Goal: Information Seeking & Learning: Learn about a topic

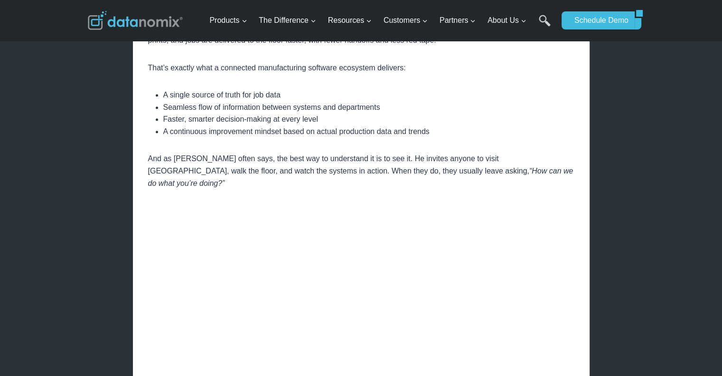
scroll to position [1055, 0]
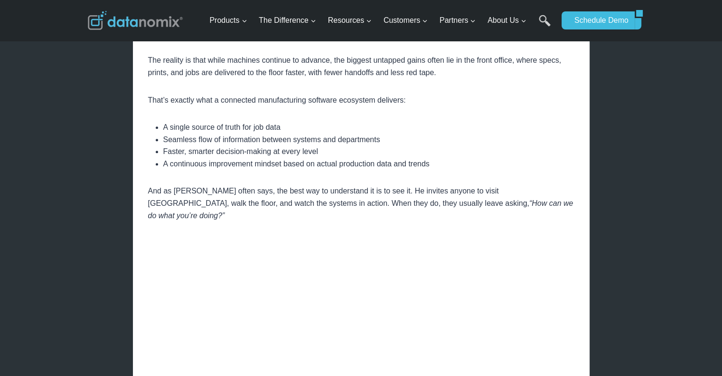
click at [121, 32] on div at bounding box center [135, 20] width 95 height 41
click at [122, 27] on img at bounding box center [135, 20] width 95 height 19
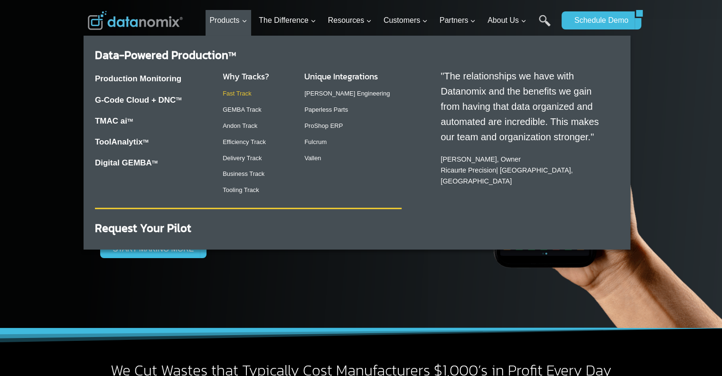
click at [243, 95] on link "Fast Track" at bounding box center [237, 93] width 29 height 7
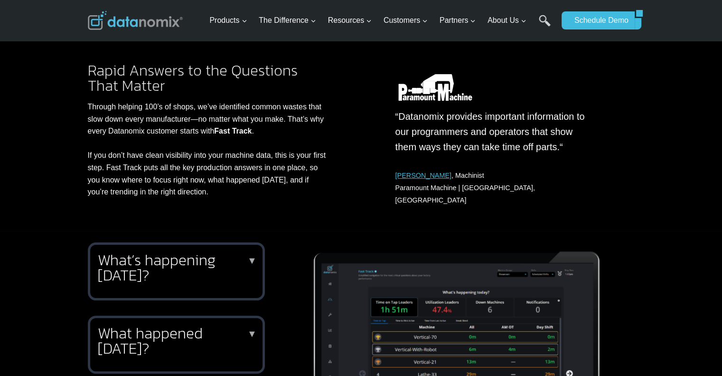
click at [194, 266] on h2 "What’s happening today?" at bounding box center [174, 267] width 153 height 30
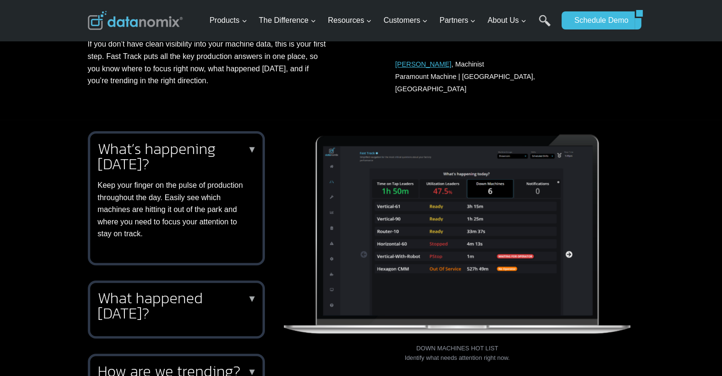
scroll to position [332, 0]
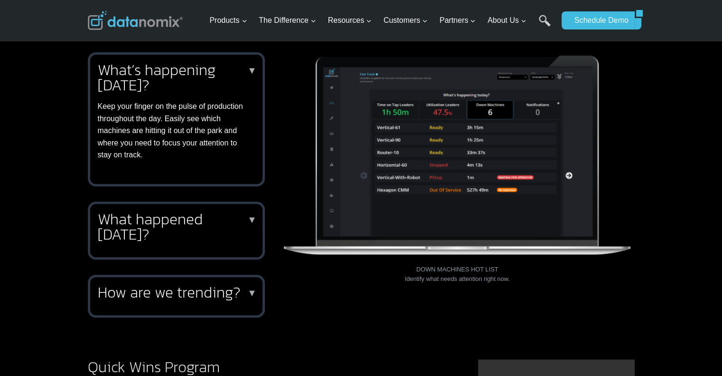
click at [213, 211] on h2 "What happened yesterday?" at bounding box center [174, 226] width 153 height 30
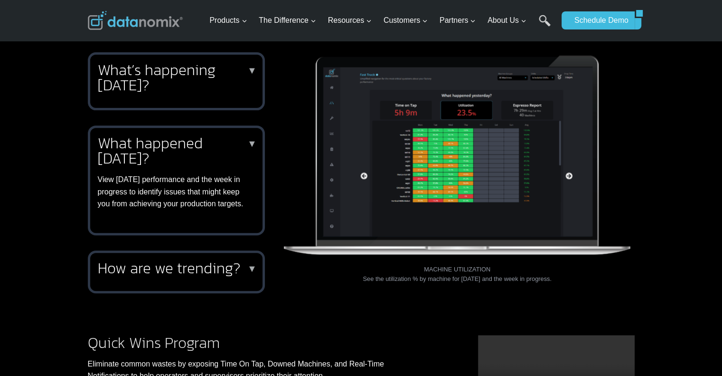
click at [213, 250] on div "How are we trending? ▼ Knowing how your performance trends are critical to vali…" at bounding box center [176, 271] width 177 height 43
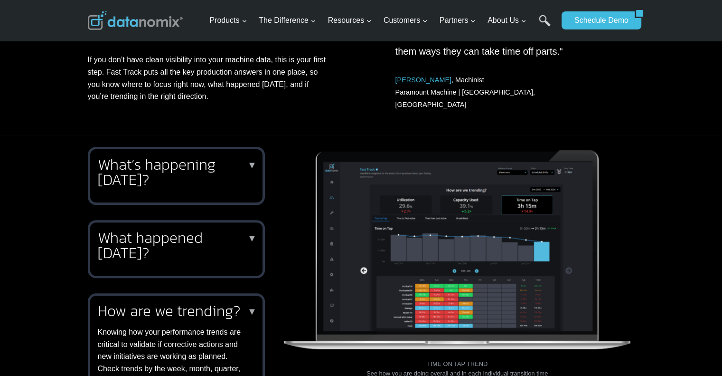
scroll to position [237, 0]
click at [196, 175] on h2 "What’s happening today?" at bounding box center [174, 172] width 153 height 30
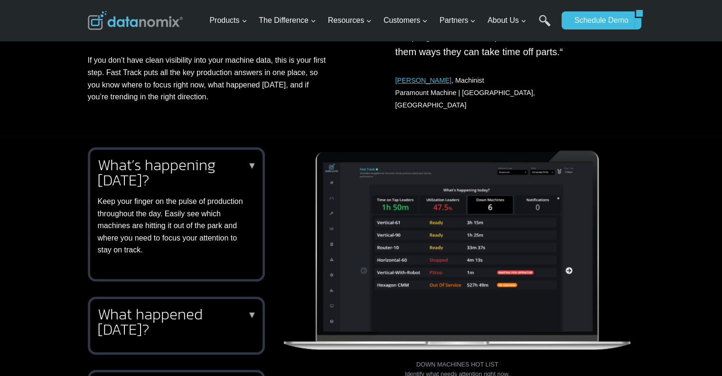
click at [211, 306] on h2 "What happened yesterday?" at bounding box center [174, 321] width 153 height 30
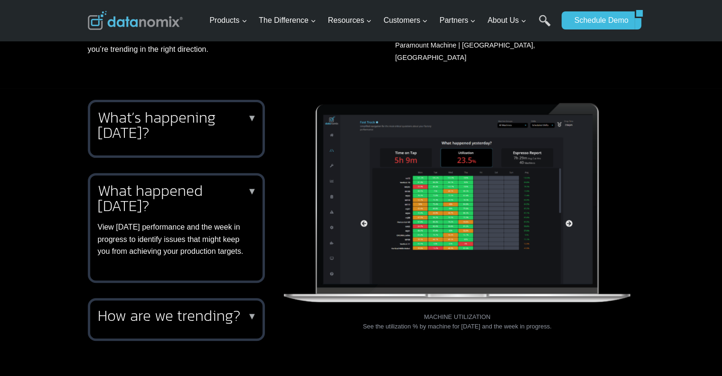
scroll to position [332, 0]
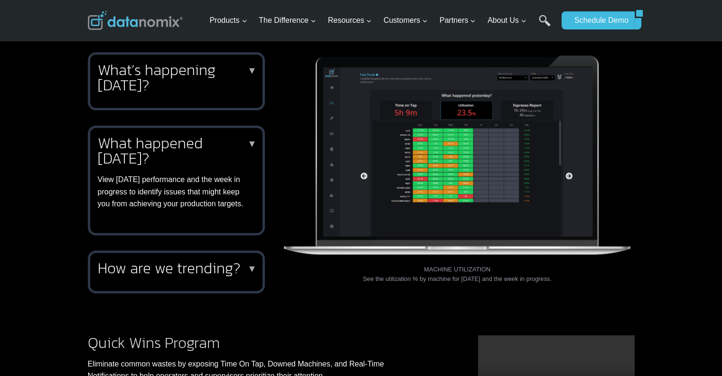
click at [460, 170] on img at bounding box center [457, 156] width 355 height 209
click at [206, 263] on h2 "How are we trending?" at bounding box center [174, 267] width 153 height 15
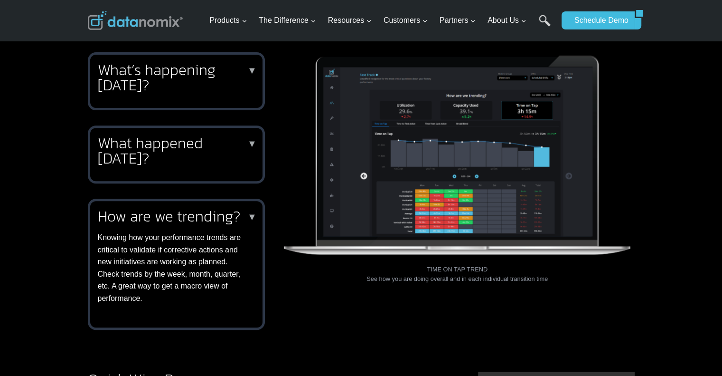
click at [387, 213] on img at bounding box center [457, 156] width 355 height 209
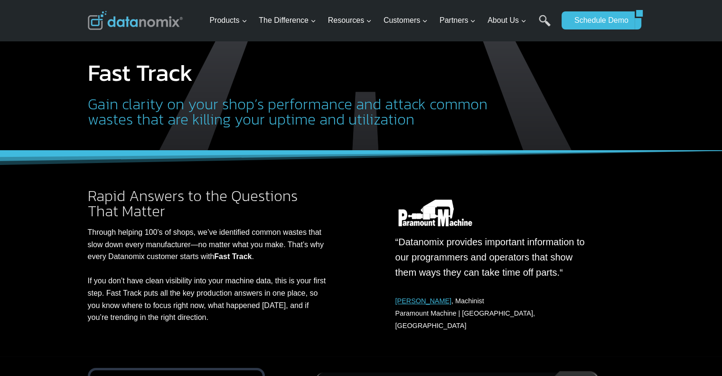
scroll to position [0, 0]
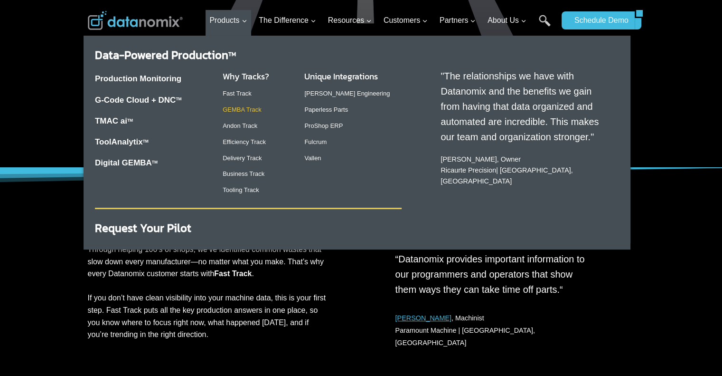
click at [246, 111] on link "GEMBA Track" at bounding box center [242, 109] width 39 height 7
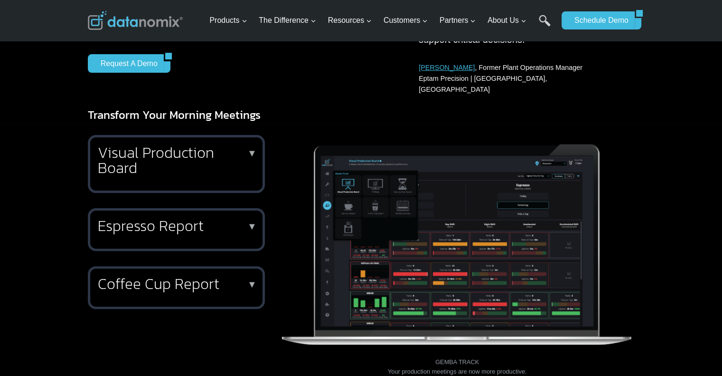
click at [195, 163] on h2 "Visual Production Board" at bounding box center [174, 160] width 153 height 30
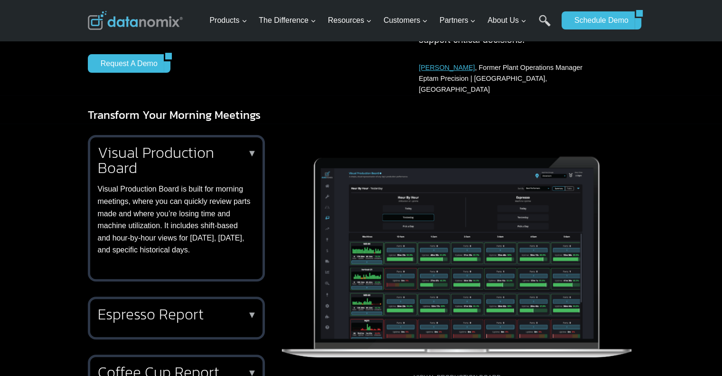
click at [420, 194] on img at bounding box center [457, 252] width 355 height 234
click at [420, 197] on img at bounding box center [457, 252] width 355 height 234
click at [420, 272] on img at bounding box center [457, 252] width 355 height 234
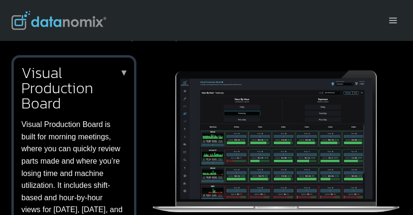
scroll to position [319, 0]
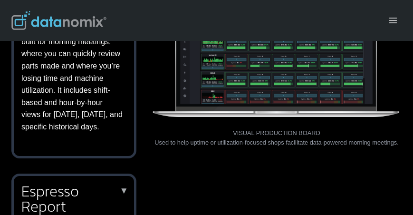
click at [109, 183] on h2 "Espresso Report" at bounding box center [71, 198] width 101 height 30
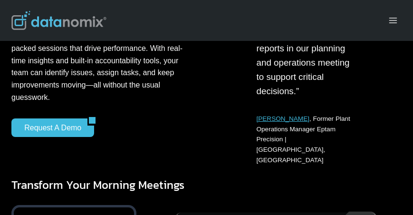
scroll to position [102, 0]
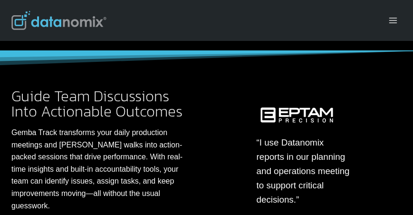
click at [80, 25] on img at bounding box center [58, 20] width 95 height 19
